Goal: Information Seeking & Learning: Learn about a topic

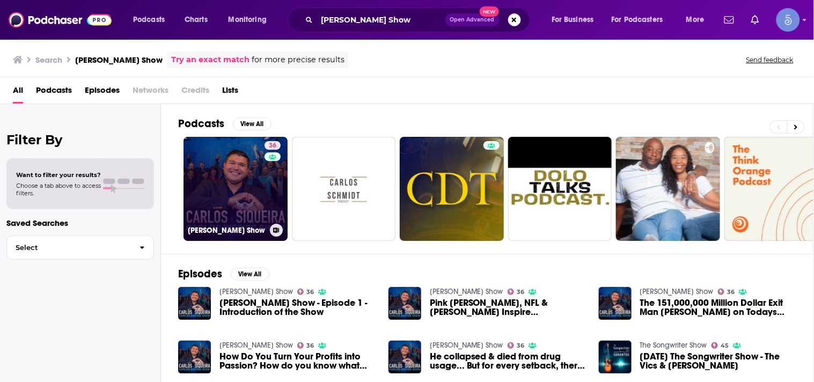
click at [255, 172] on link "36 [PERSON_NAME] Show" at bounding box center [236, 189] width 104 height 104
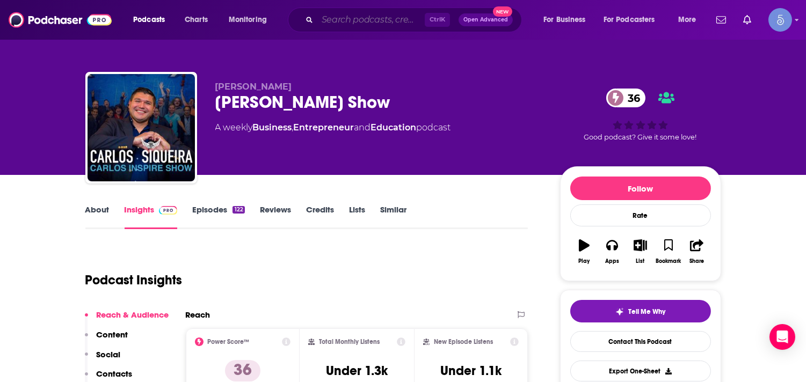
click at [319, 19] on input "Search podcasts, credits, & more..." at bounding box center [370, 19] width 107 height 17
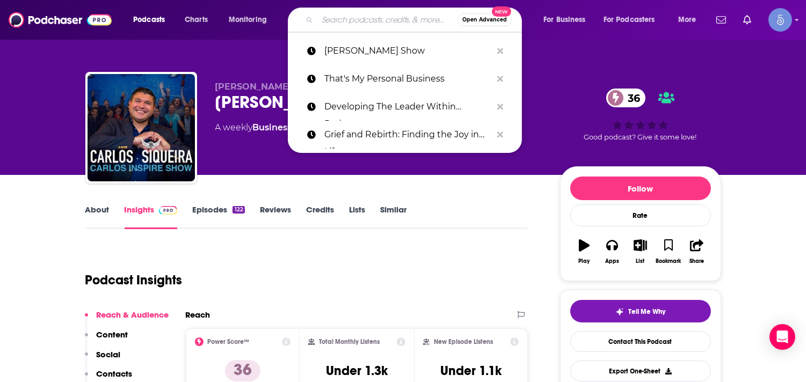
paste input "Disruptors"
type input "Disruptors"
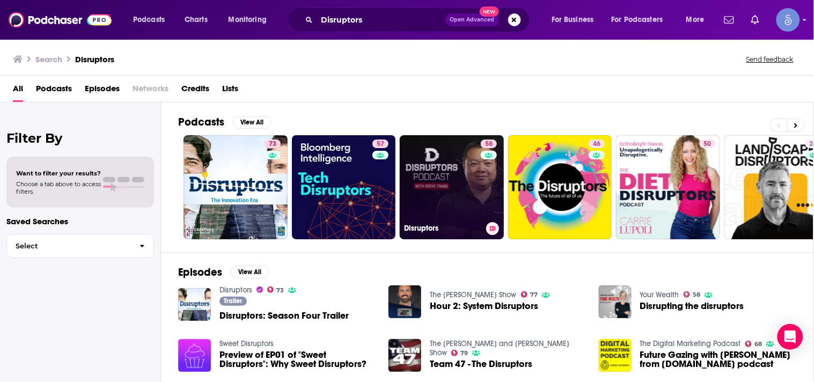
click at [425, 187] on link "58 Disruptors" at bounding box center [452, 187] width 104 height 104
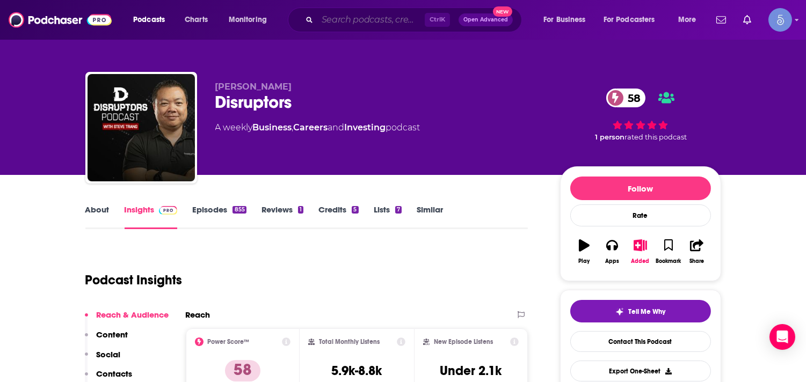
click at [334, 23] on input "Search podcasts, credits, & more..." at bounding box center [370, 19] width 107 height 17
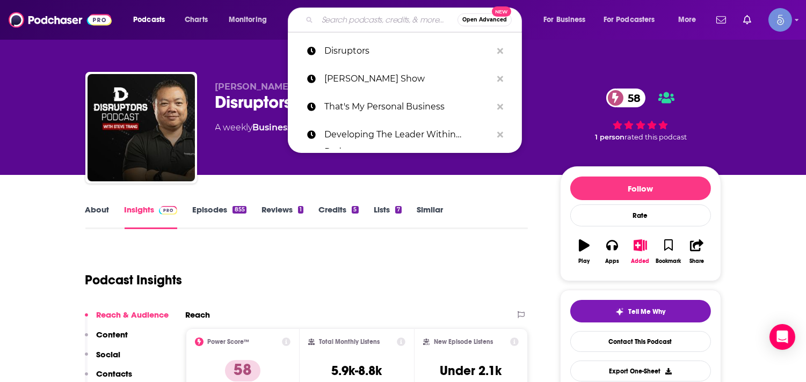
paste input "MoveUp: Job Interviews, Negotiation, Promotions, Offers, Careers"
type input "MoveUp: Job Interviews, Negotiation, Promotions, Offers, Careers"
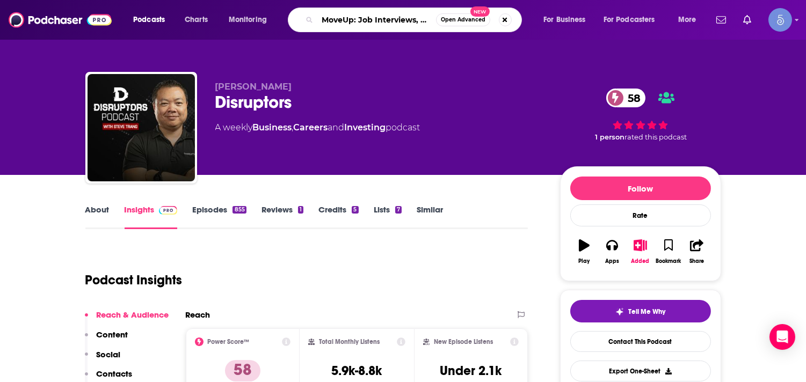
scroll to position [0, 148]
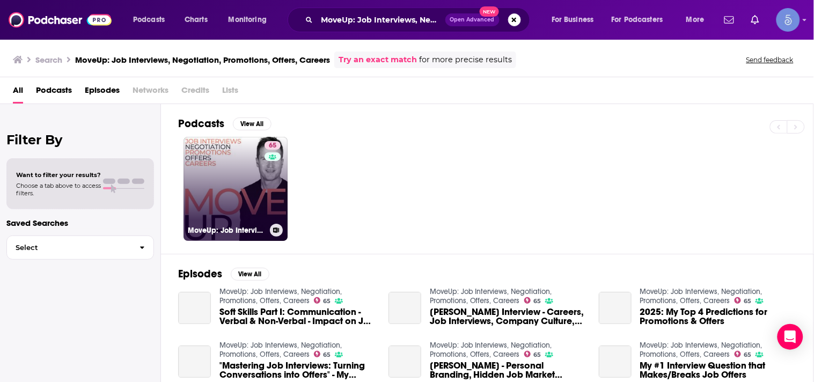
click at [251, 183] on link "65 MoveUp: Job Interviews, Negotiation, Promotions, Offers, Careers" at bounding box center [236, 189] width 104 height 104
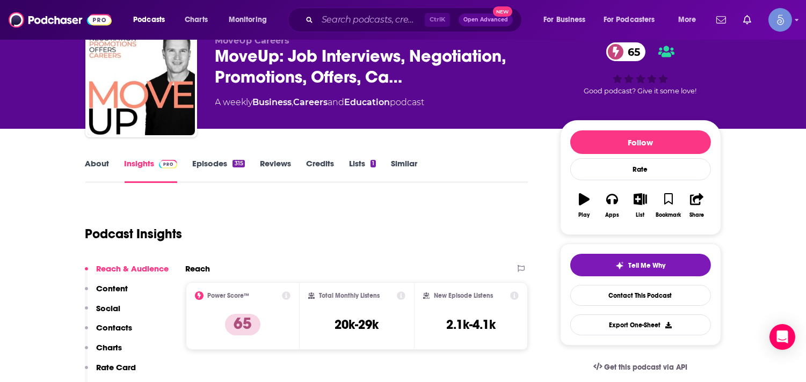
scroll to position [47, 0]
